Goal: Use online tool/utility

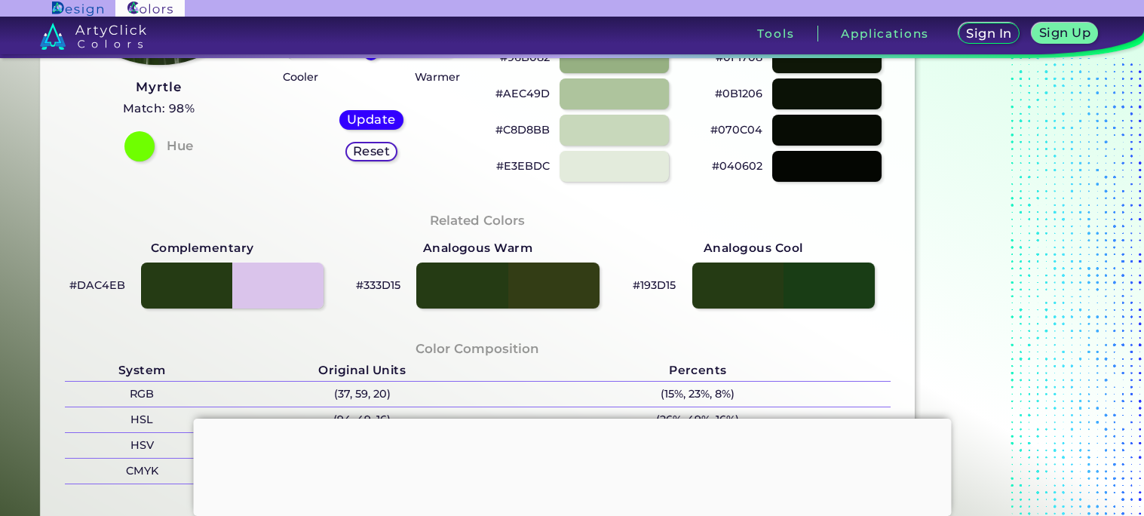
scroll to position [332, 0]
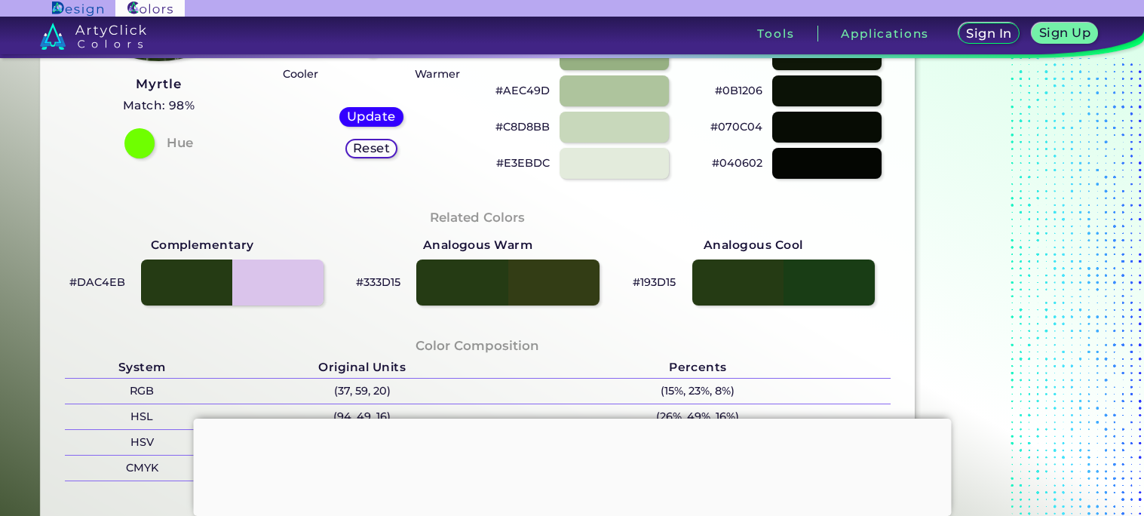
click at [100, 278] on p "#DAC4EB" at bounding box center [97, 282] width 56 height 18
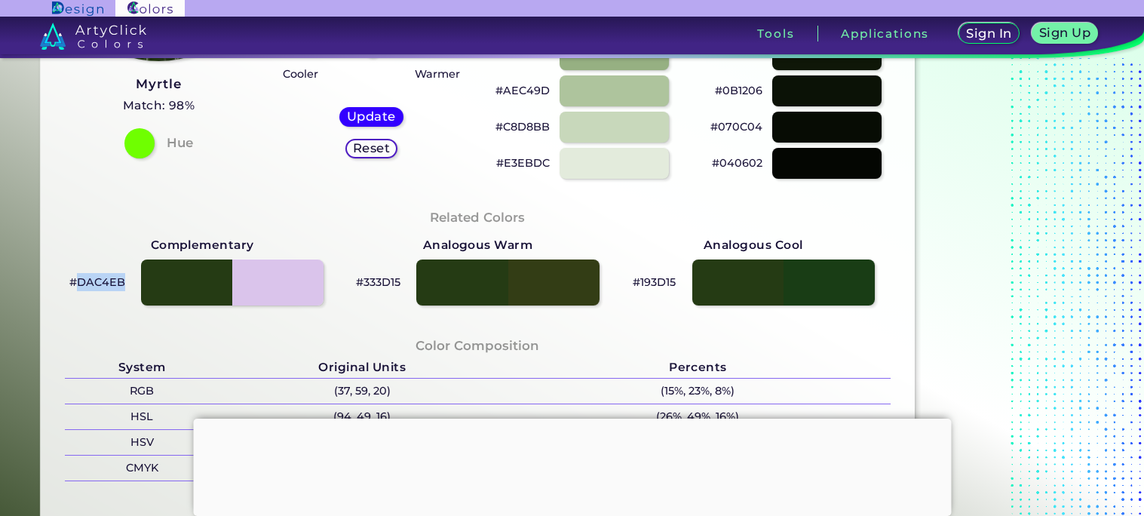
click at [375, 277] on p "#333D15" at bounding box center [378, 282] width 44 height 18
copy p "333D15"
